Goal: Transaction & Acquisition: Purchase product/service

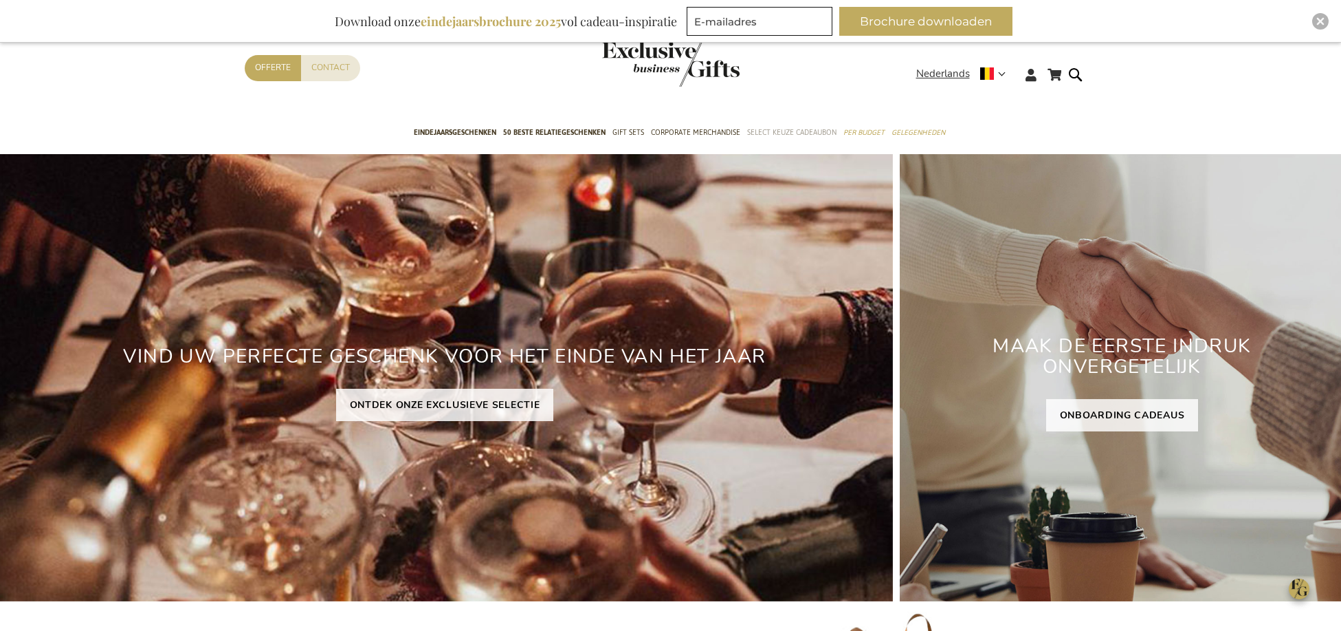
click at [780, 129] on span "Select Keuze Cadeaubon" at bounding box center [791, 132] width 89 height 14
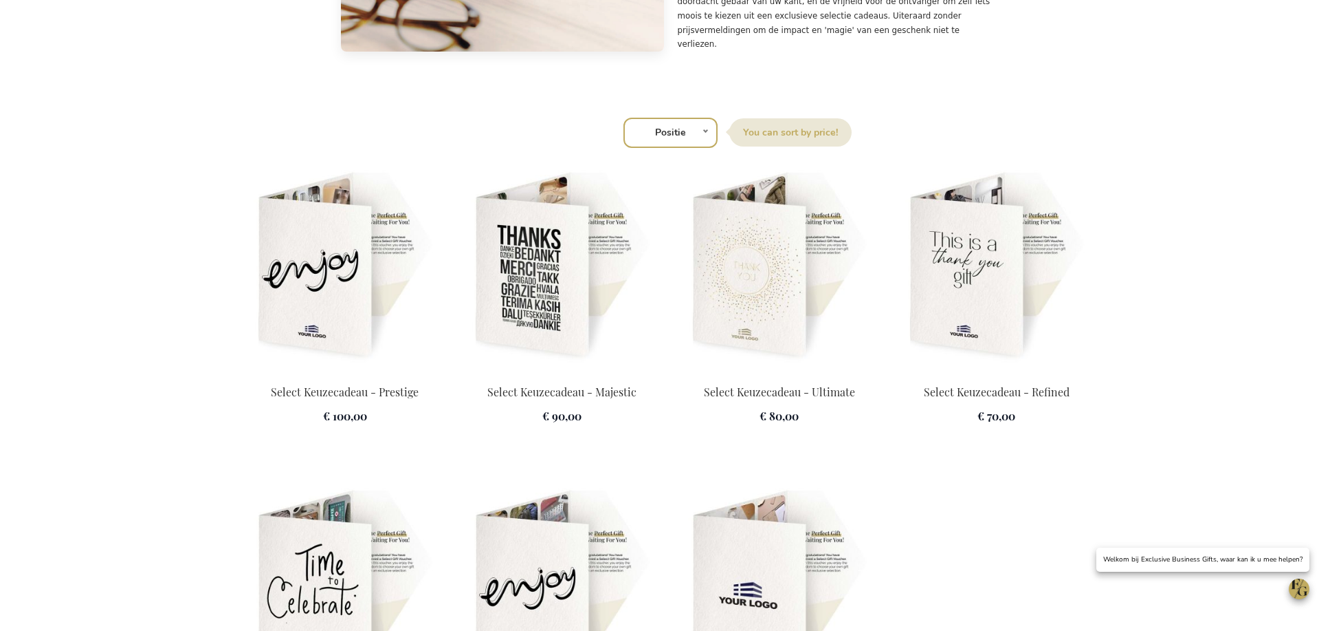
scroll to position [1771, 0]
click at [369, 306] on img at bounding box center [345, 265] width 201 height 193
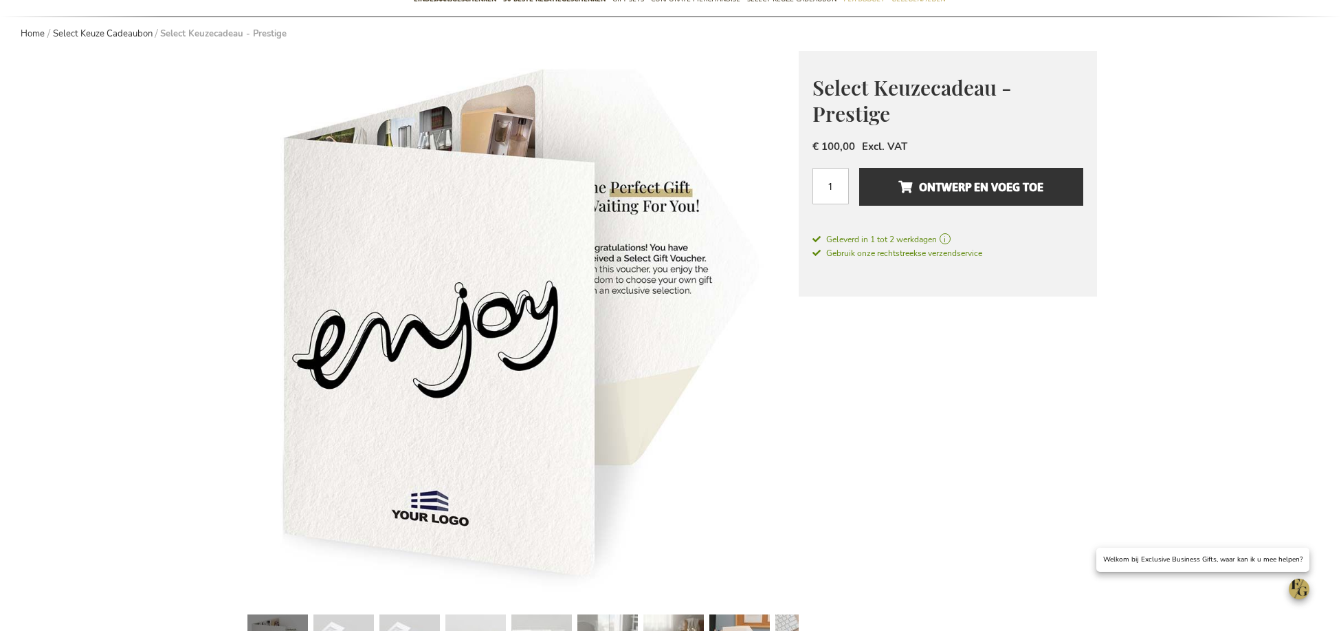
scroll to position [241, 0]
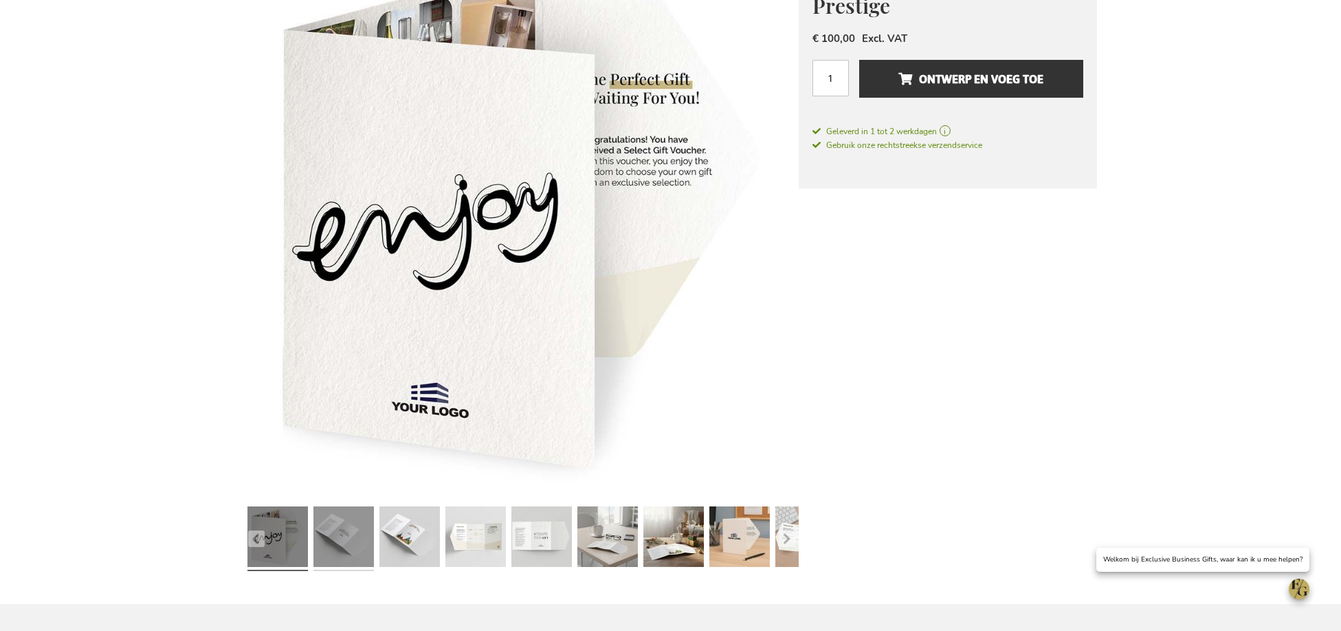
click at [342, 529] on link at bounding box center [344, 539] width 61 height 76
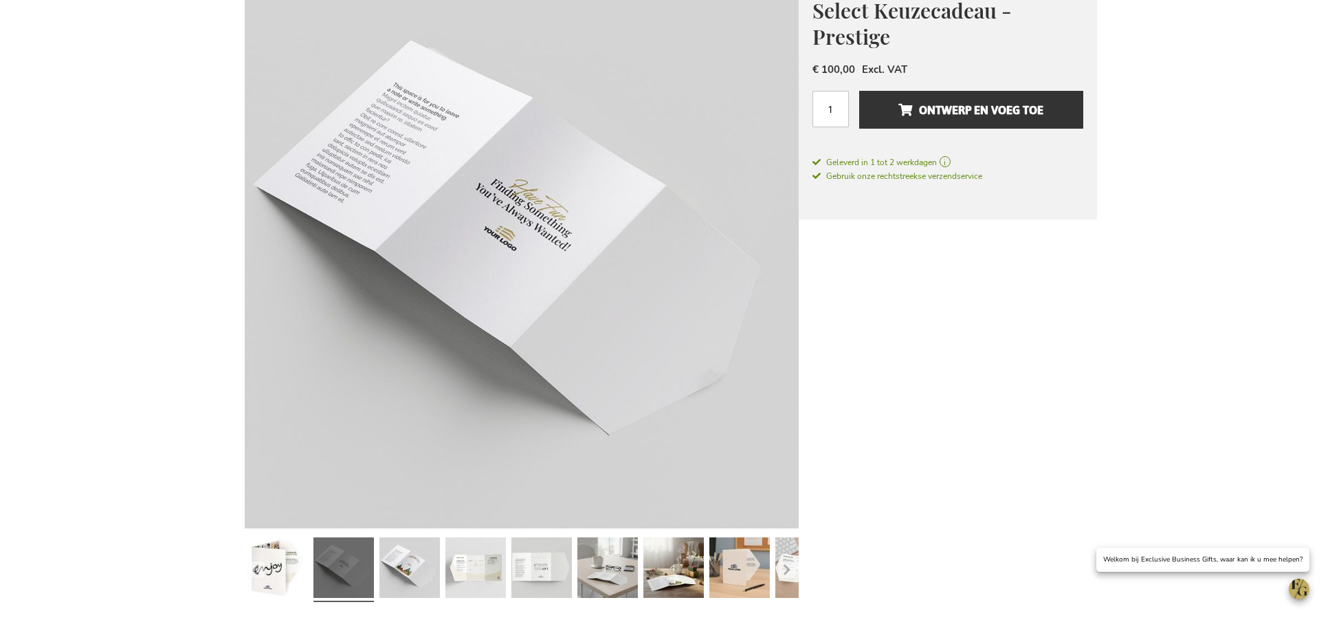
scroll to position [62, 0]
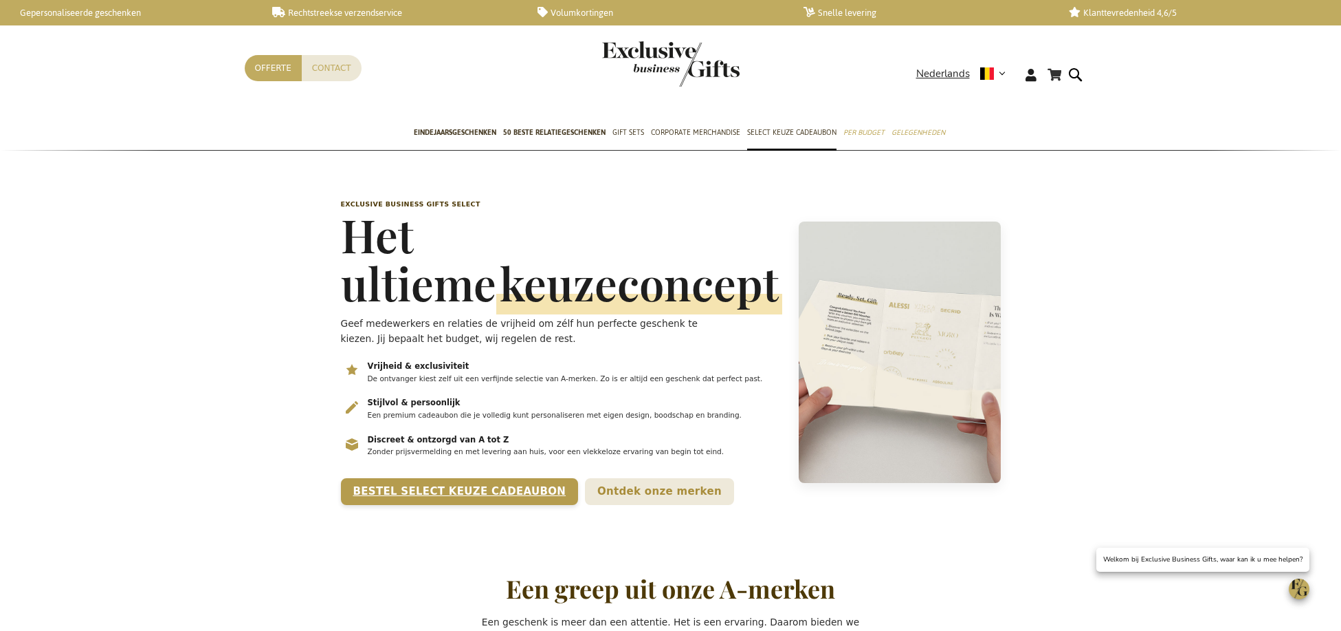
click at [469, 505] on div "Bestel Select Keuze Cadeaubon Ontdek onze merken" at bounding box center [561, 491] width 441 height 27
click at [469, 505] on link "Bestel Select Keuze Cadeaubon" at bounding box center [460, 491] width 238 height 27
